Goal: Information Seeking & Learning: Learn about a topic

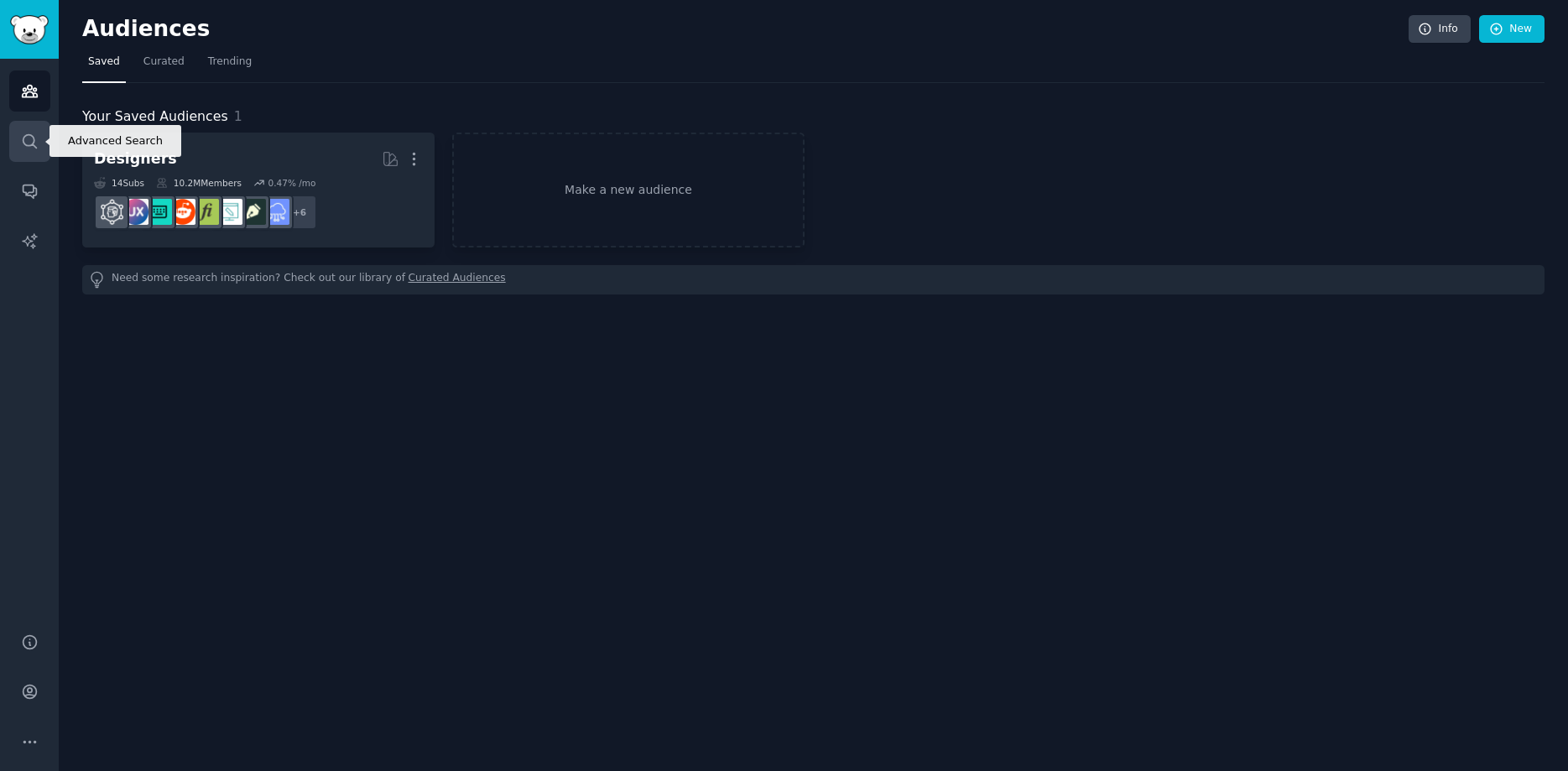
click at [27, 140] on icon "Sidebar" at bounding box center [30, 142] width 17 height 17
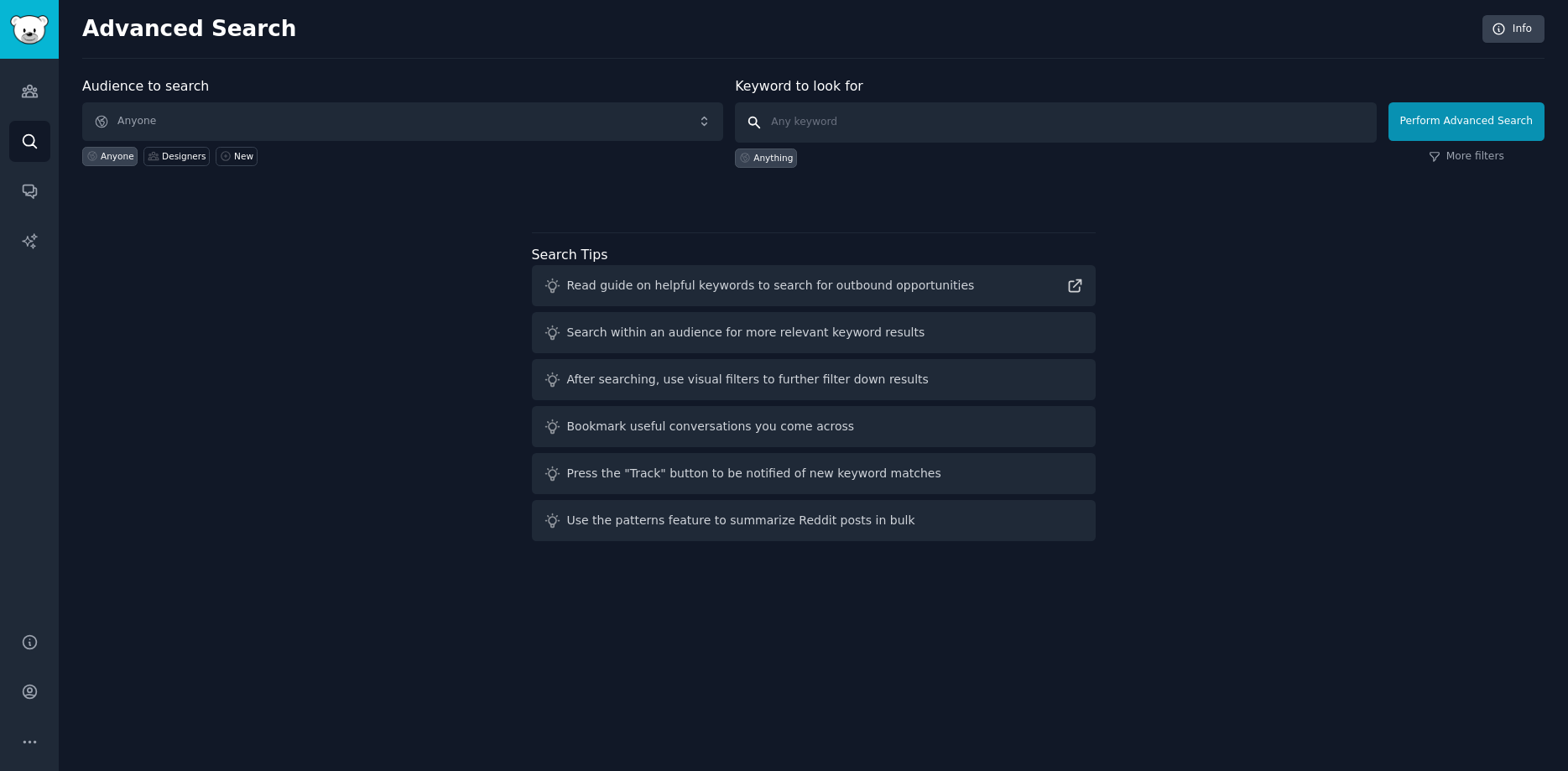
click at [855, 118] on input "text" at bounding box center [1055, 122] width 641 height 40
paste input "Contract management software"
type input "Contract management software"
click at [1429, 141] on div "Perform Advanced Search More filters" at bounding box center [1467, 126] width 156 height 83
click at [1411, 130] on button "Perform Advanced Search" at bounding box center [1467, 121] width 156 height 39
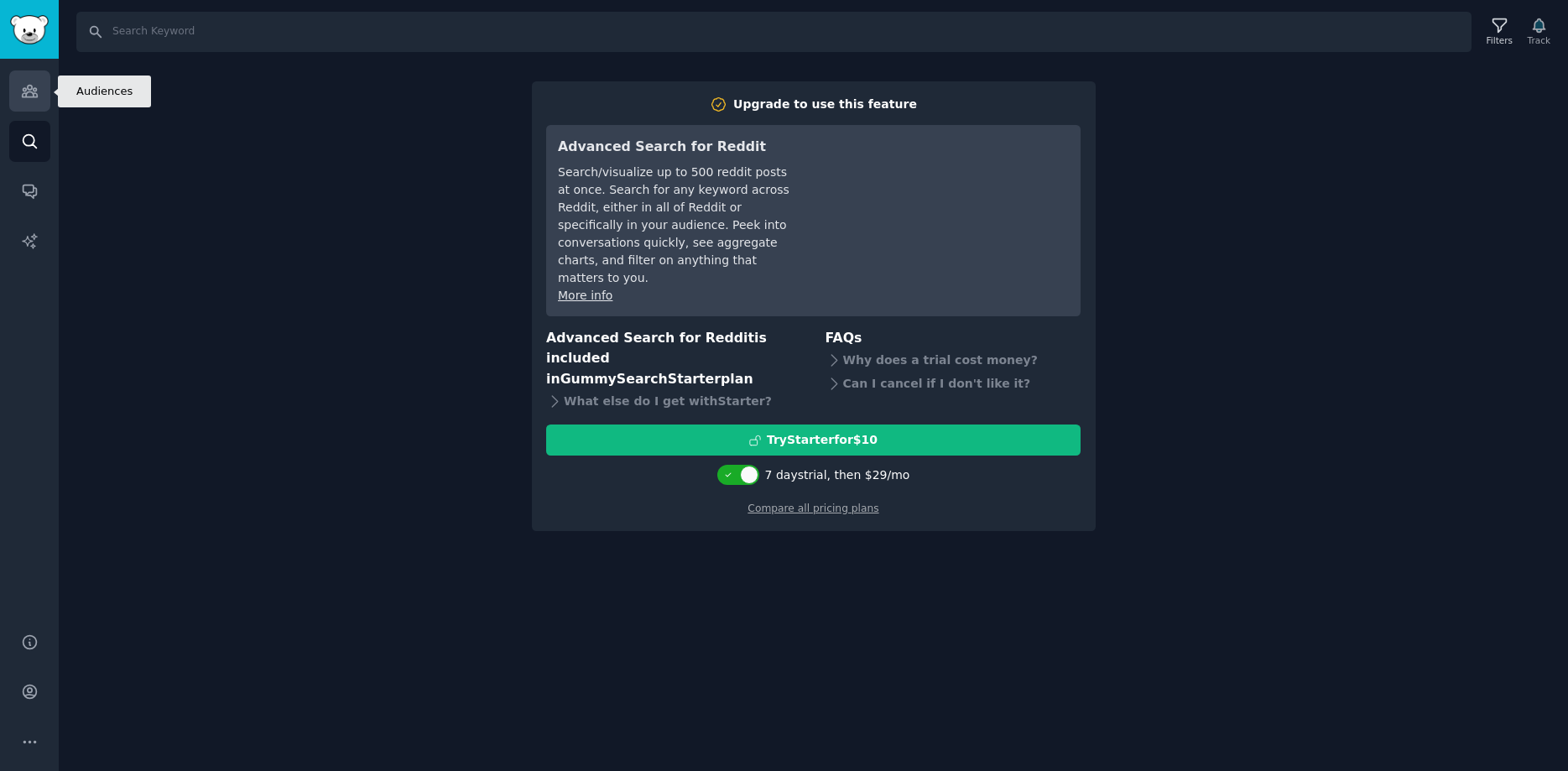
click at [36, 99] on icon "Sidebar" at bounding box center [30, 91] width 17 height 17
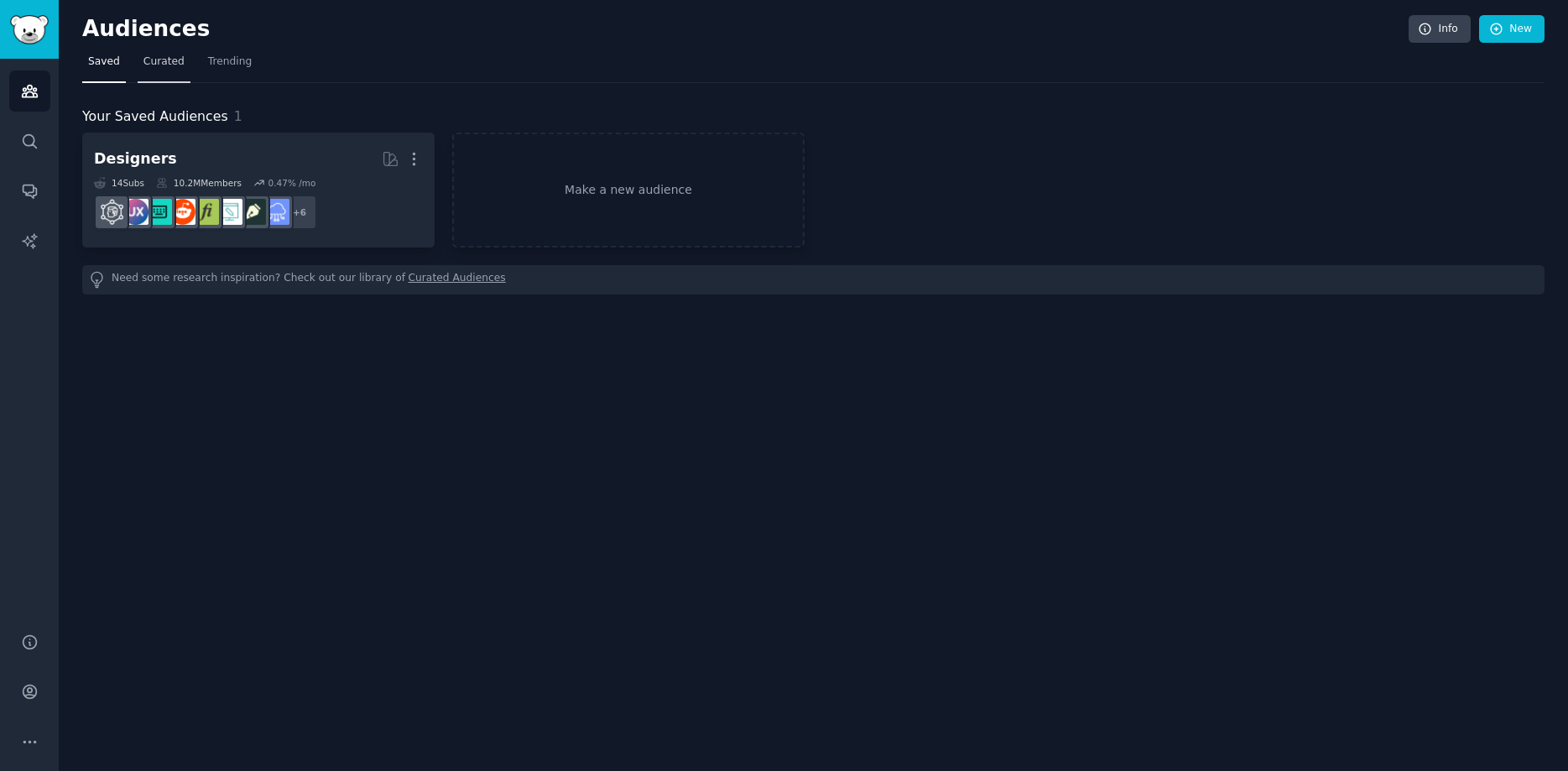
click at [159, 58] on span "Curated" at bounding box center [164, 63] width 41 height 15
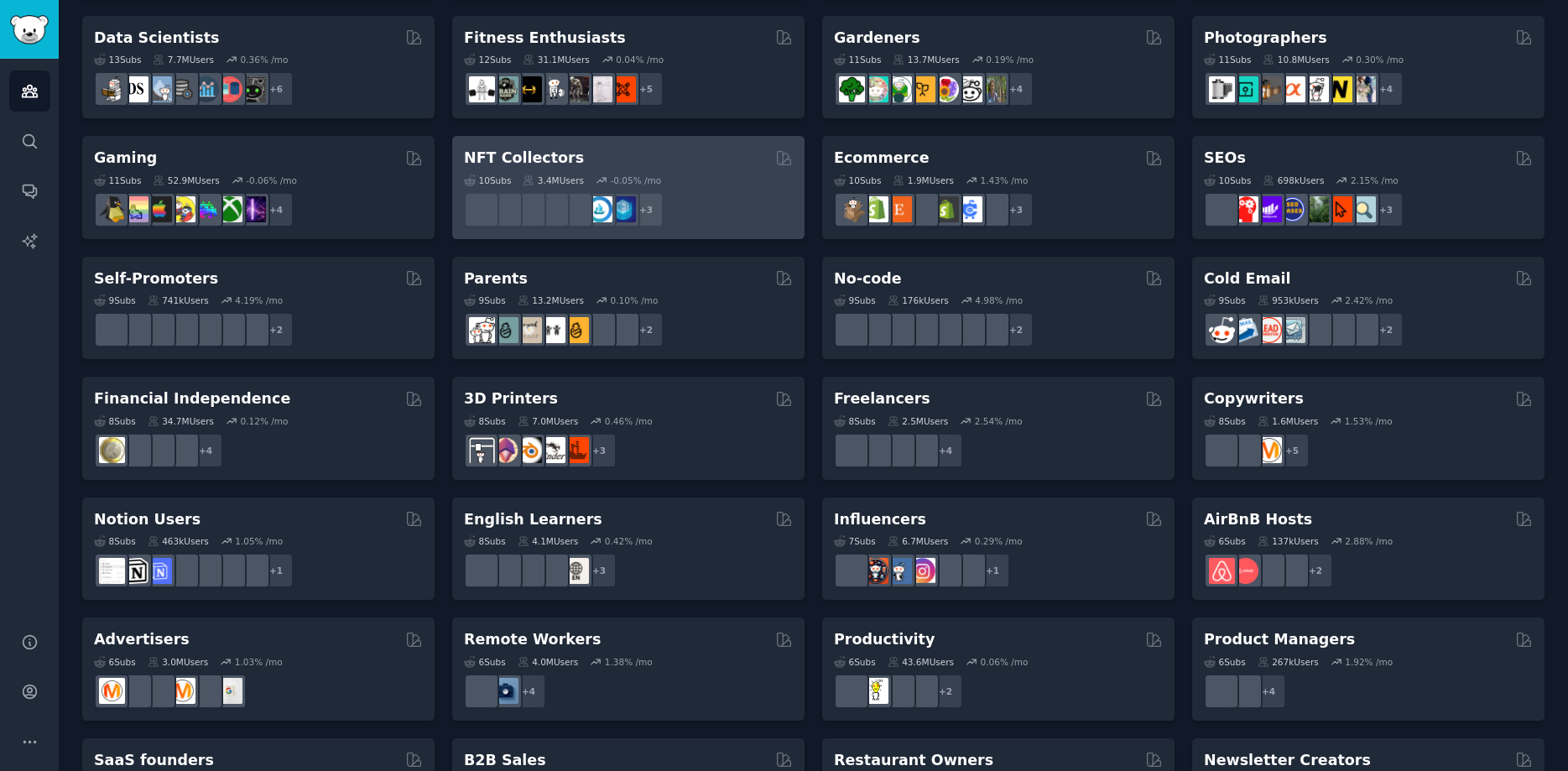
scroll to position [572, 0]
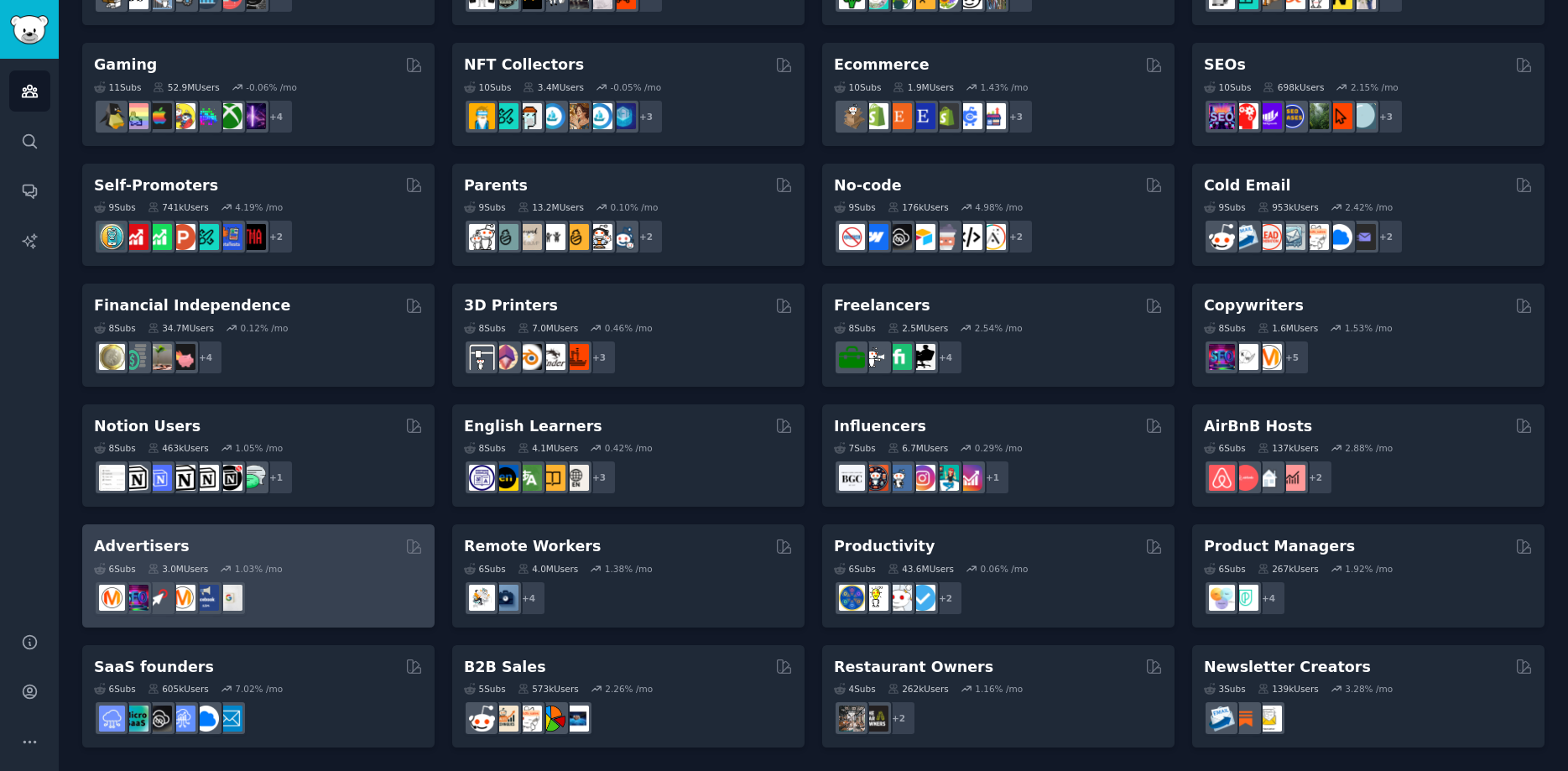
click at [137, 544] on h2 "Advertisers" at bounding box center [142, 546] width 95 height 21
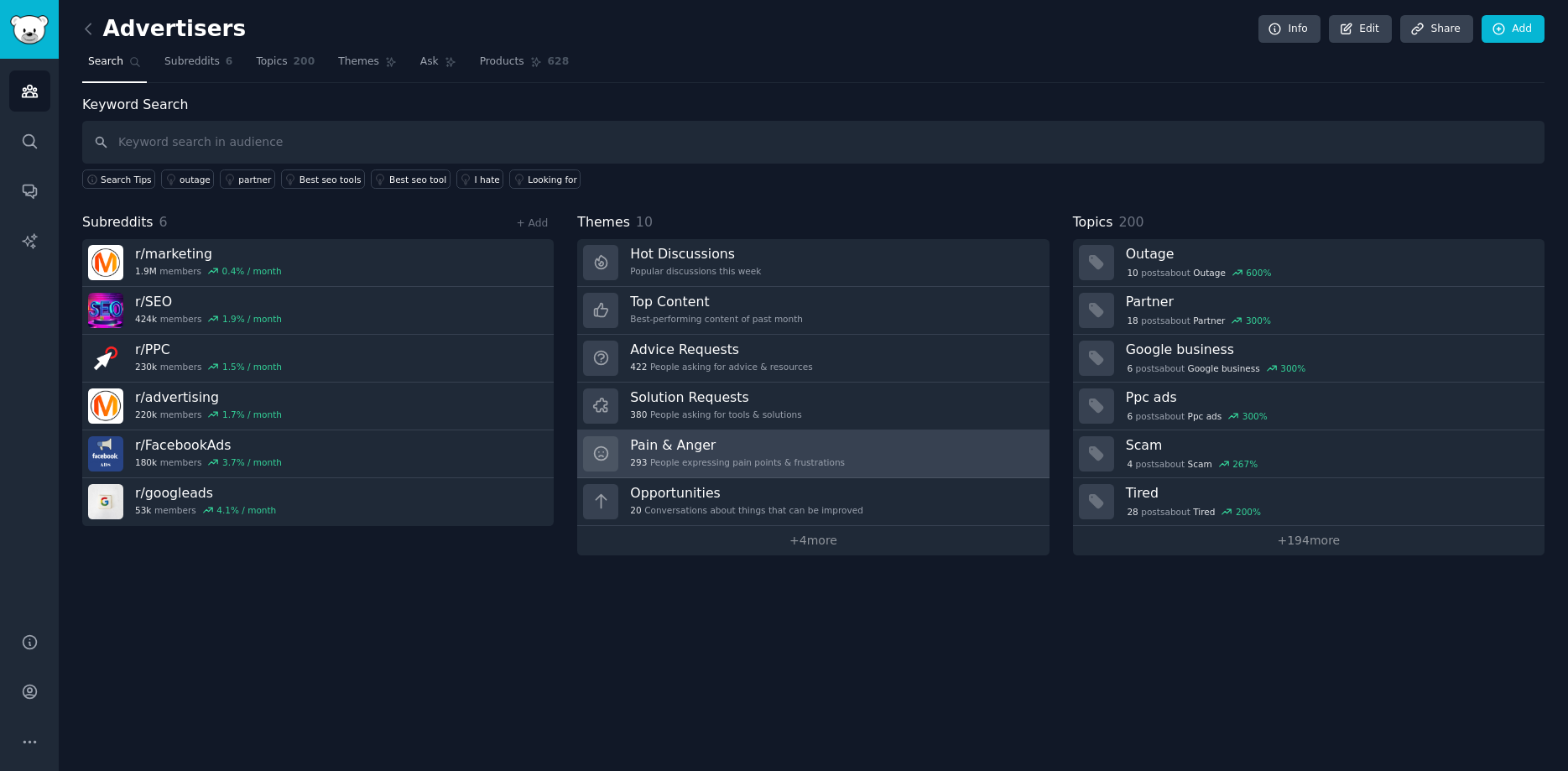
click at [733, 459] on div "293 People expressing pain points & frustrations" at bounding box center [737, 463] width 215 height 12
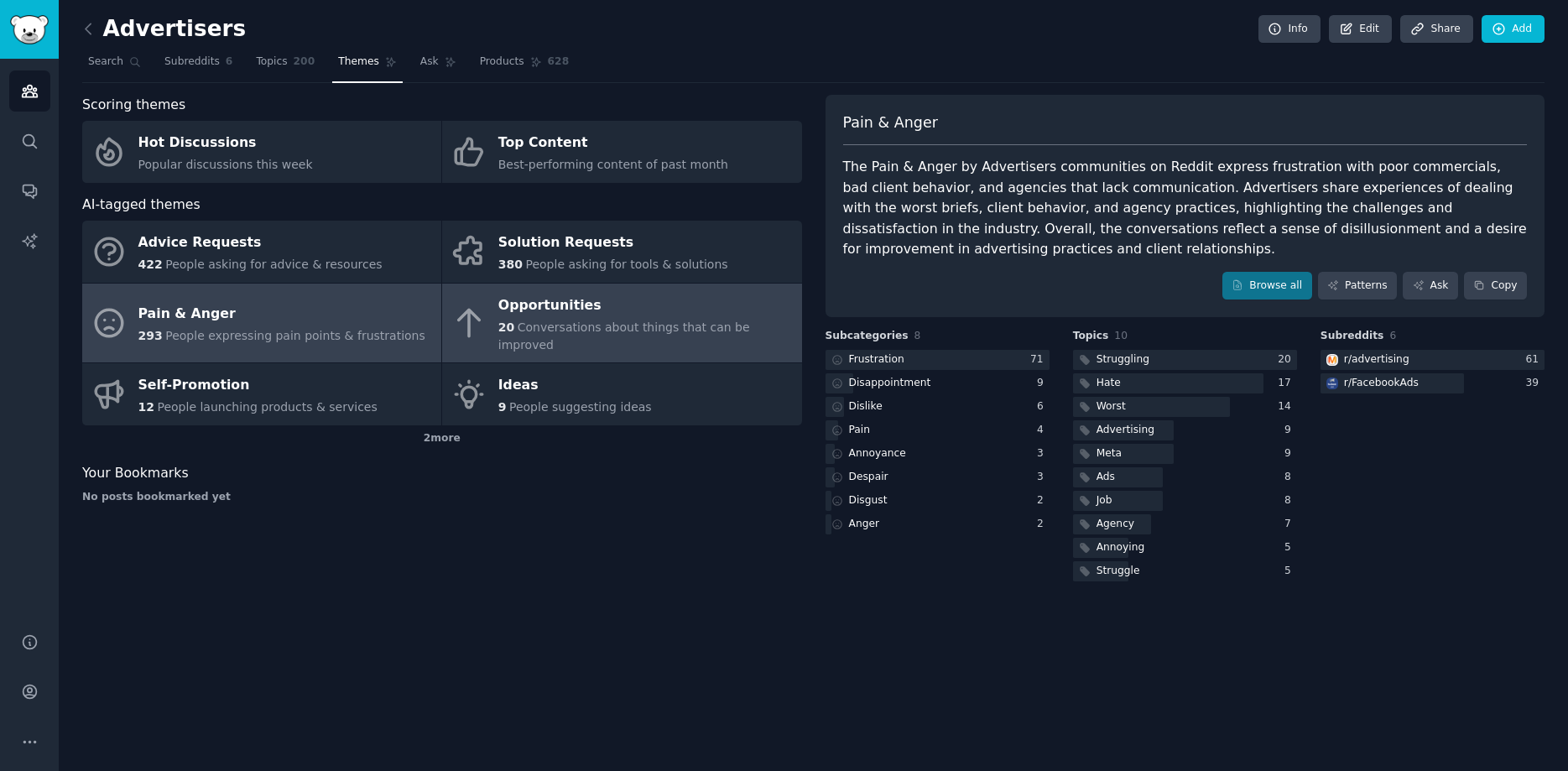
click at [617, 300] on div "Opportunities" at bounding box center [646, 306] width 295 height 27
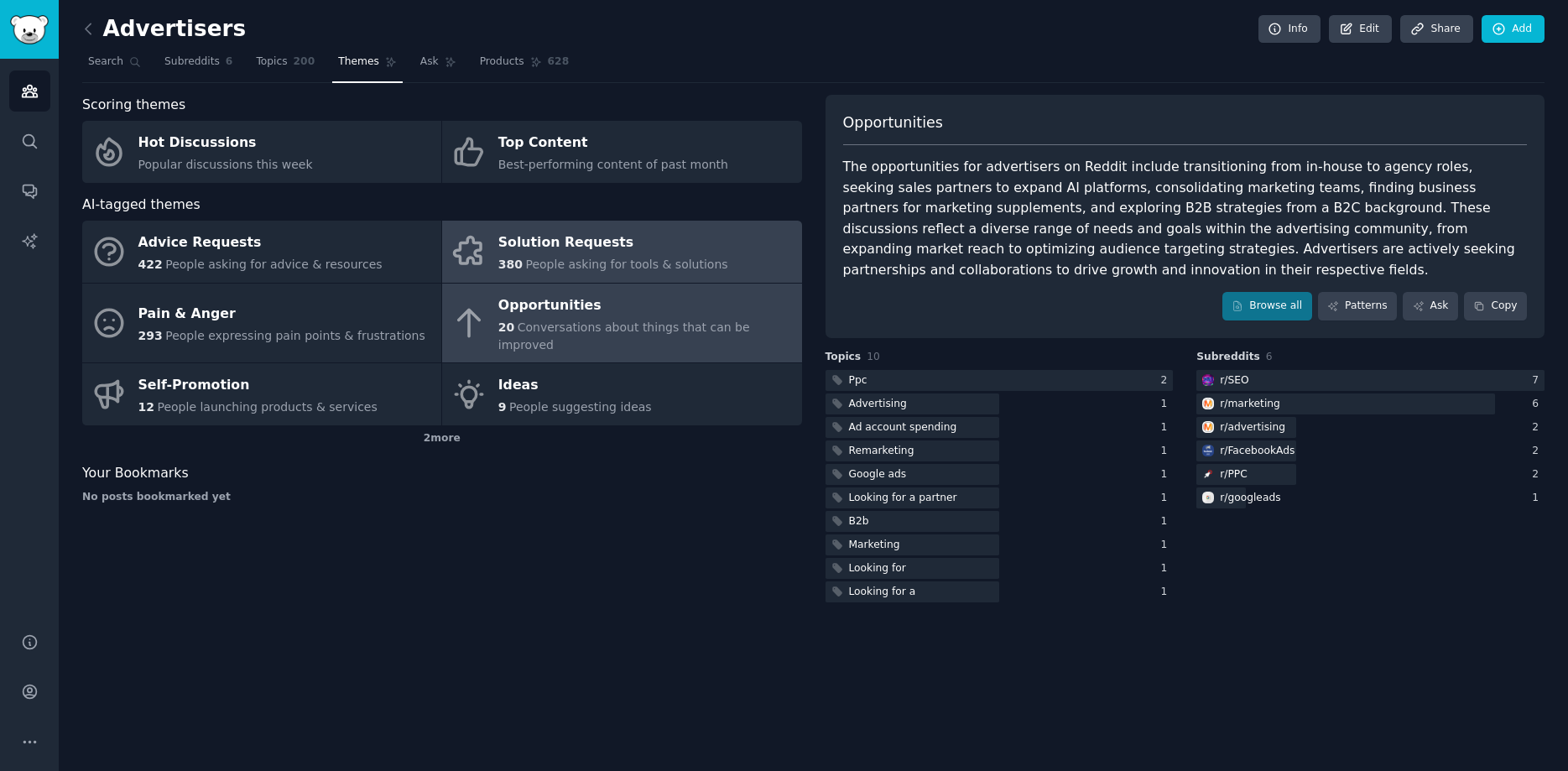
click at [507, 243] on div "Solution Requests" at bounding box center [613, 244] width 230 height 27
